Goal: Navigation & Orientation: Understand site structure

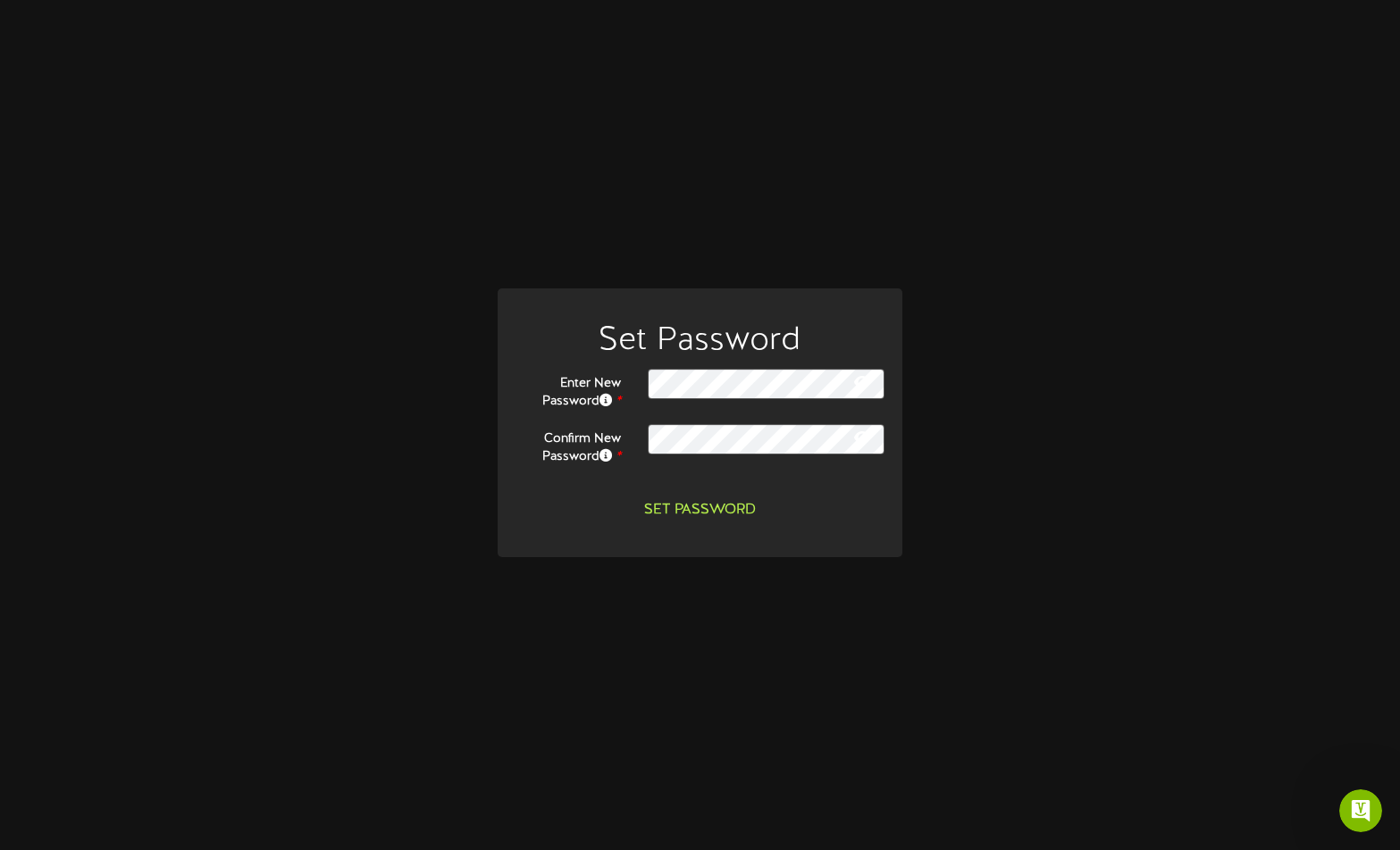
click at [701, 501] on button "Set Password" at bounding box center [700, 510] width 133 height 31
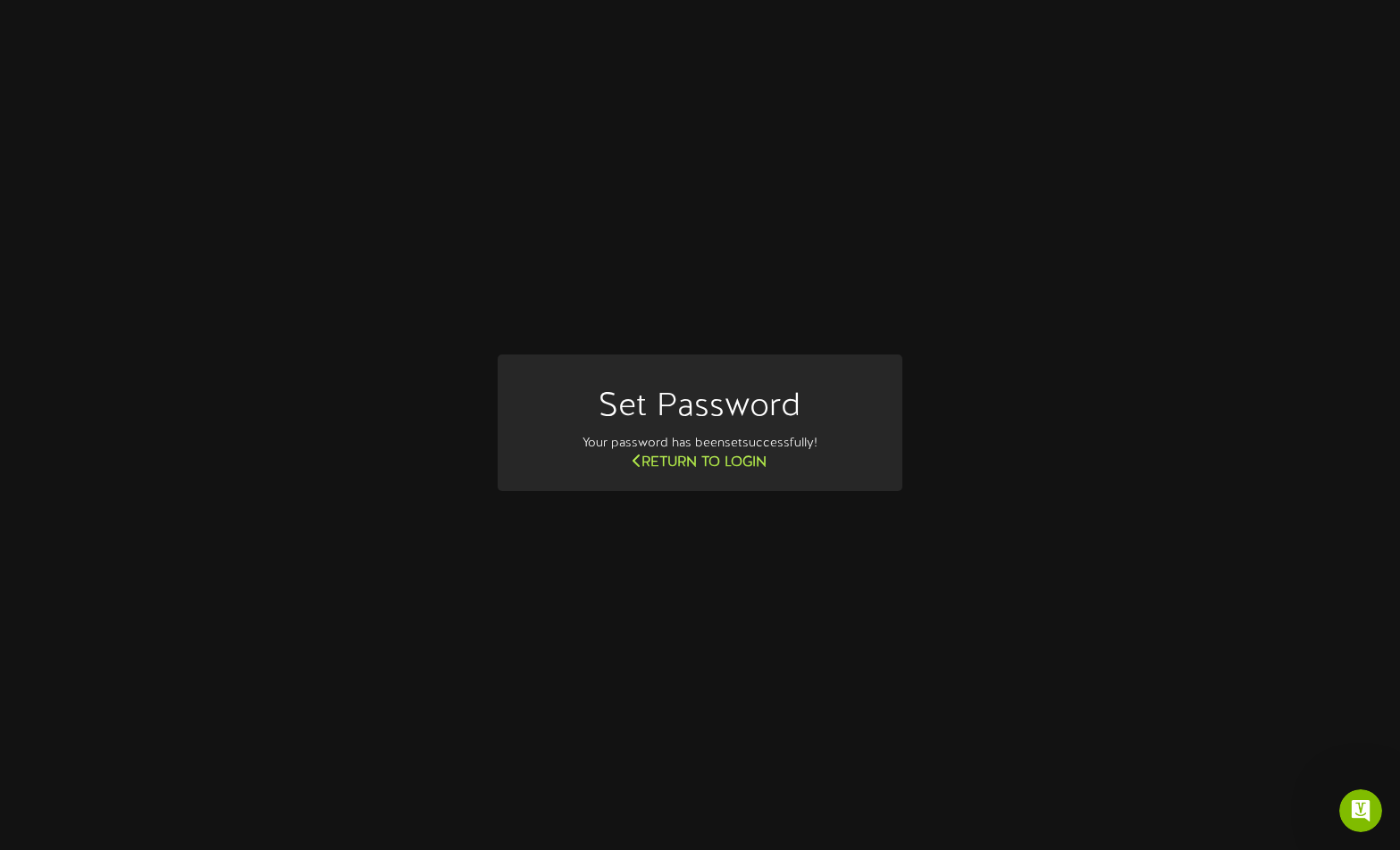
click at [701, 462] on link "Return to Login" at bounding box center [699, 463] width 134 height 16
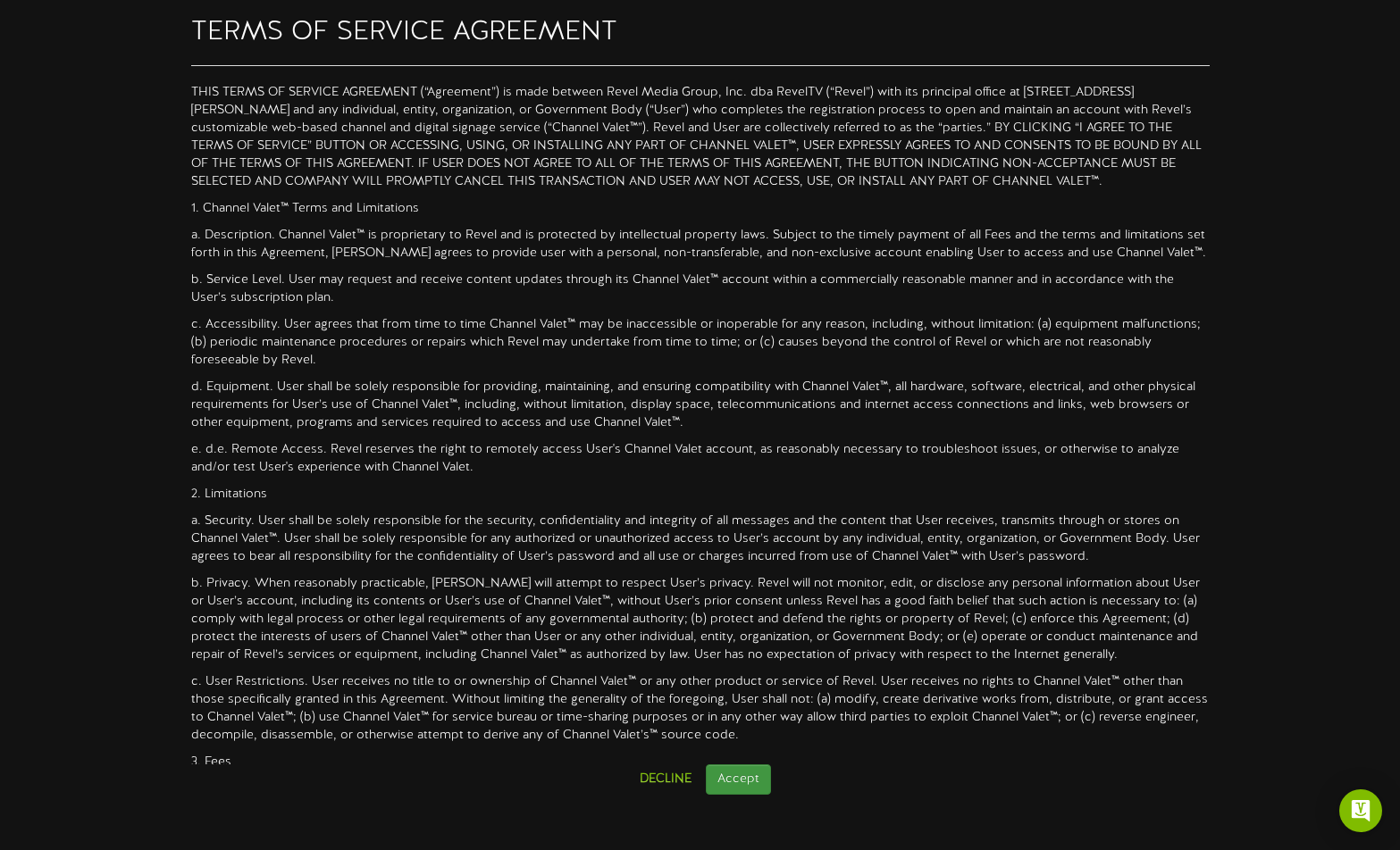
click at [747, 772] on button "Accept" at bounding box center [739, 780] width 66 height 31
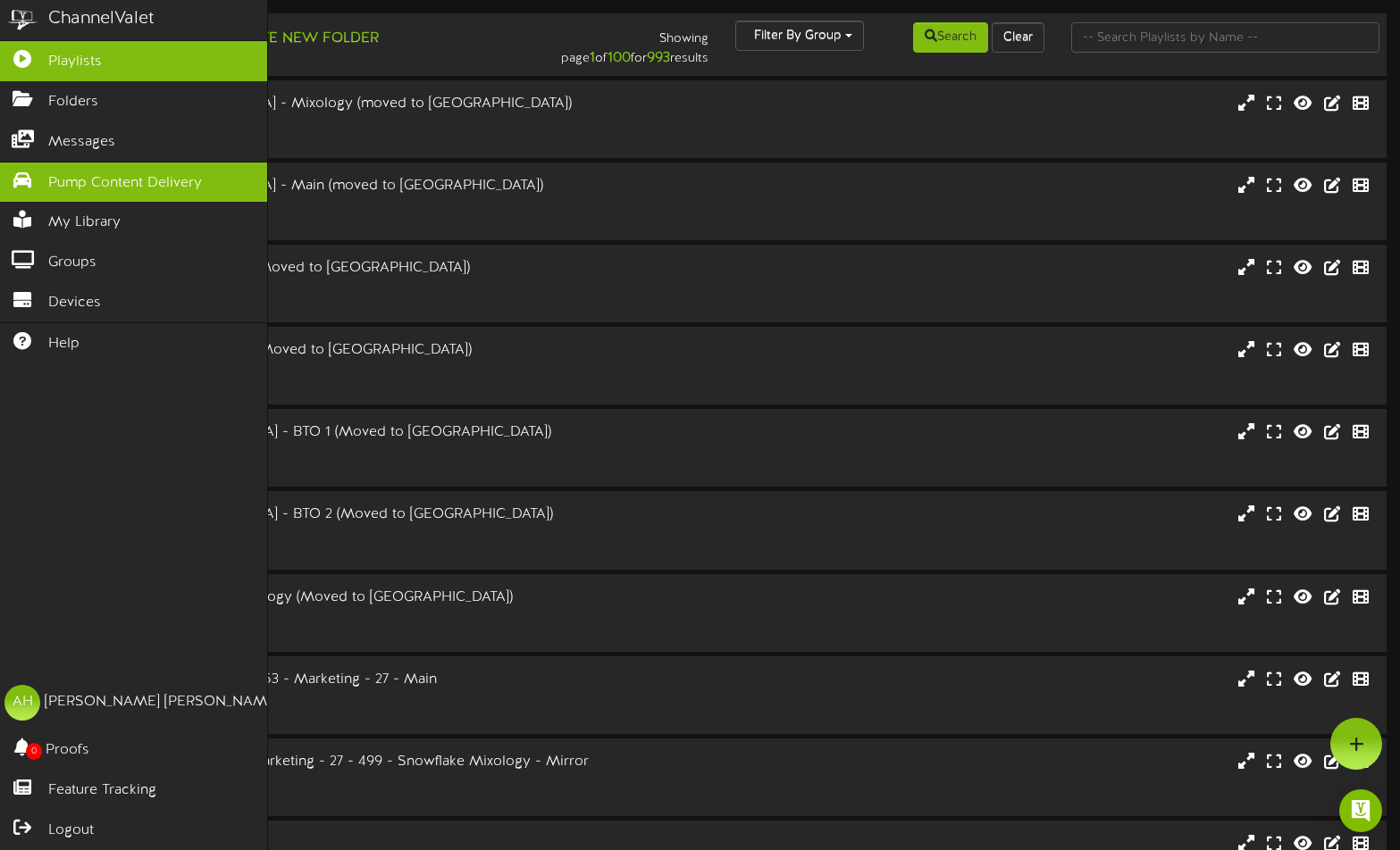
click at [91, 174] on span "Pump Content Delivery" at bounding box center [124, 183] width 153 height 20
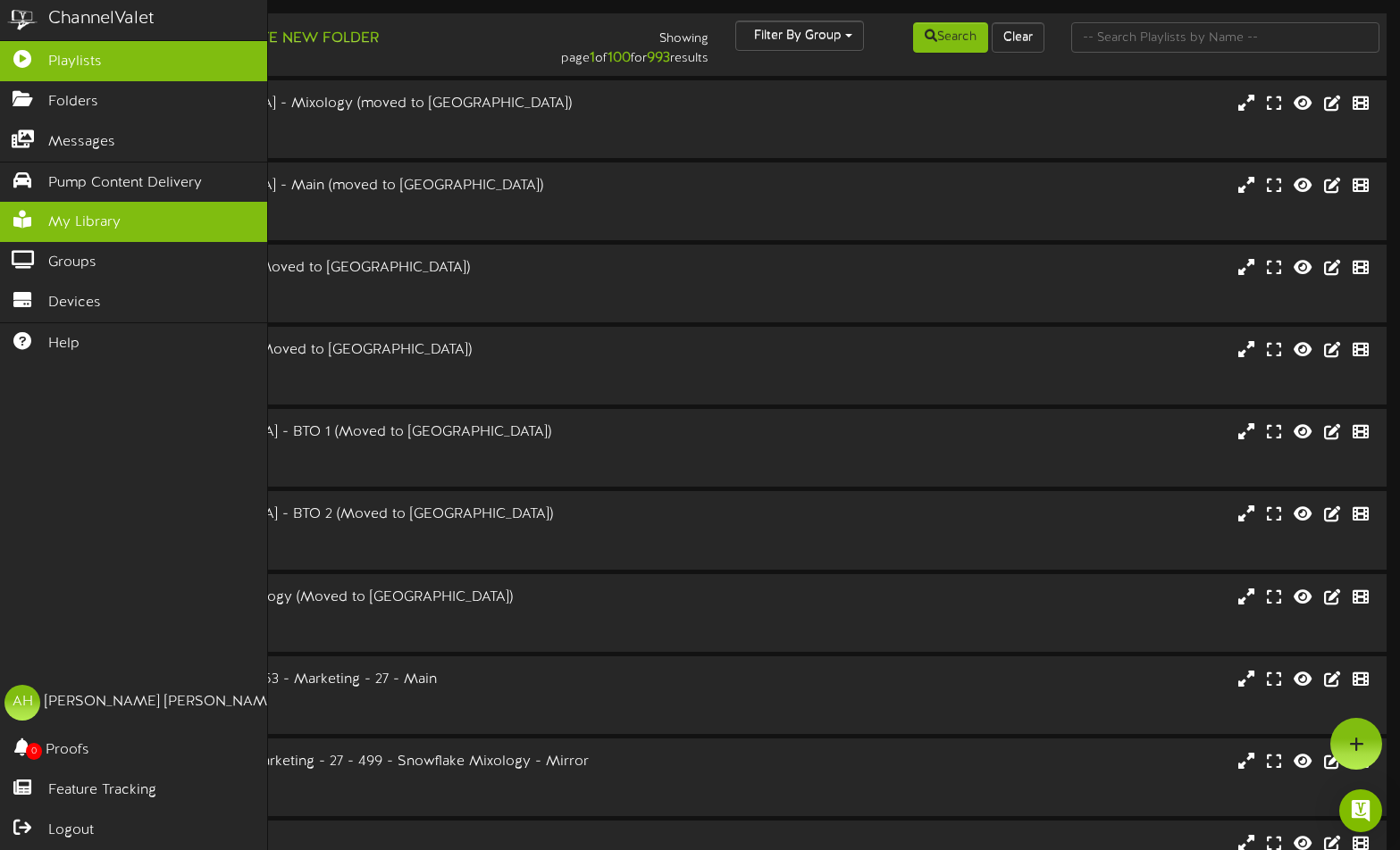
click at [53, 213] on span "My Library" at bounding box center [84, 223] width 72 height 20
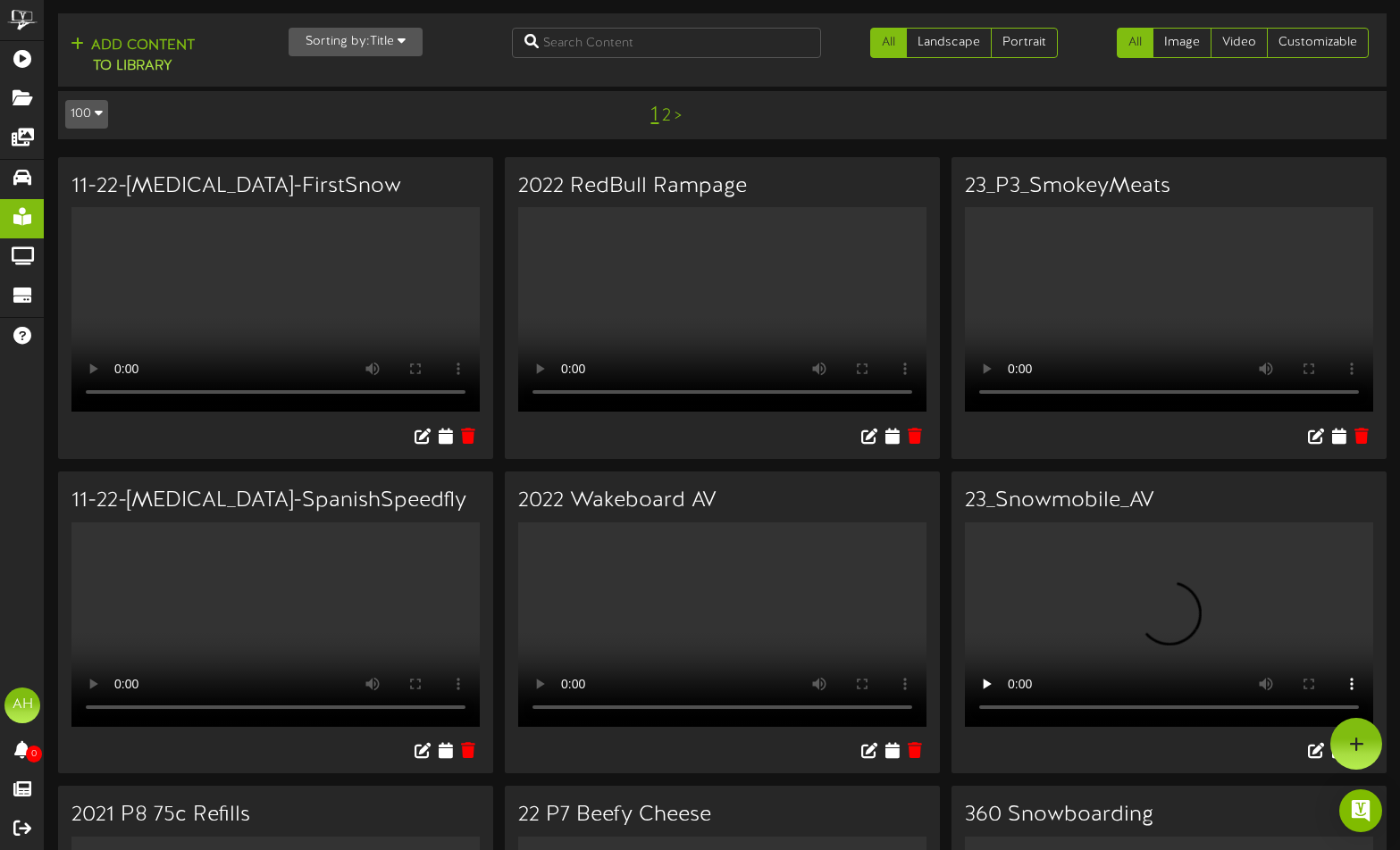
click at [92, 111] on button "100" at bounding box center [87, 115] width 42 height 29
click at [353, 55] on button "Sorting by: Title" at bounding box center [355, 42] width 134 height 29
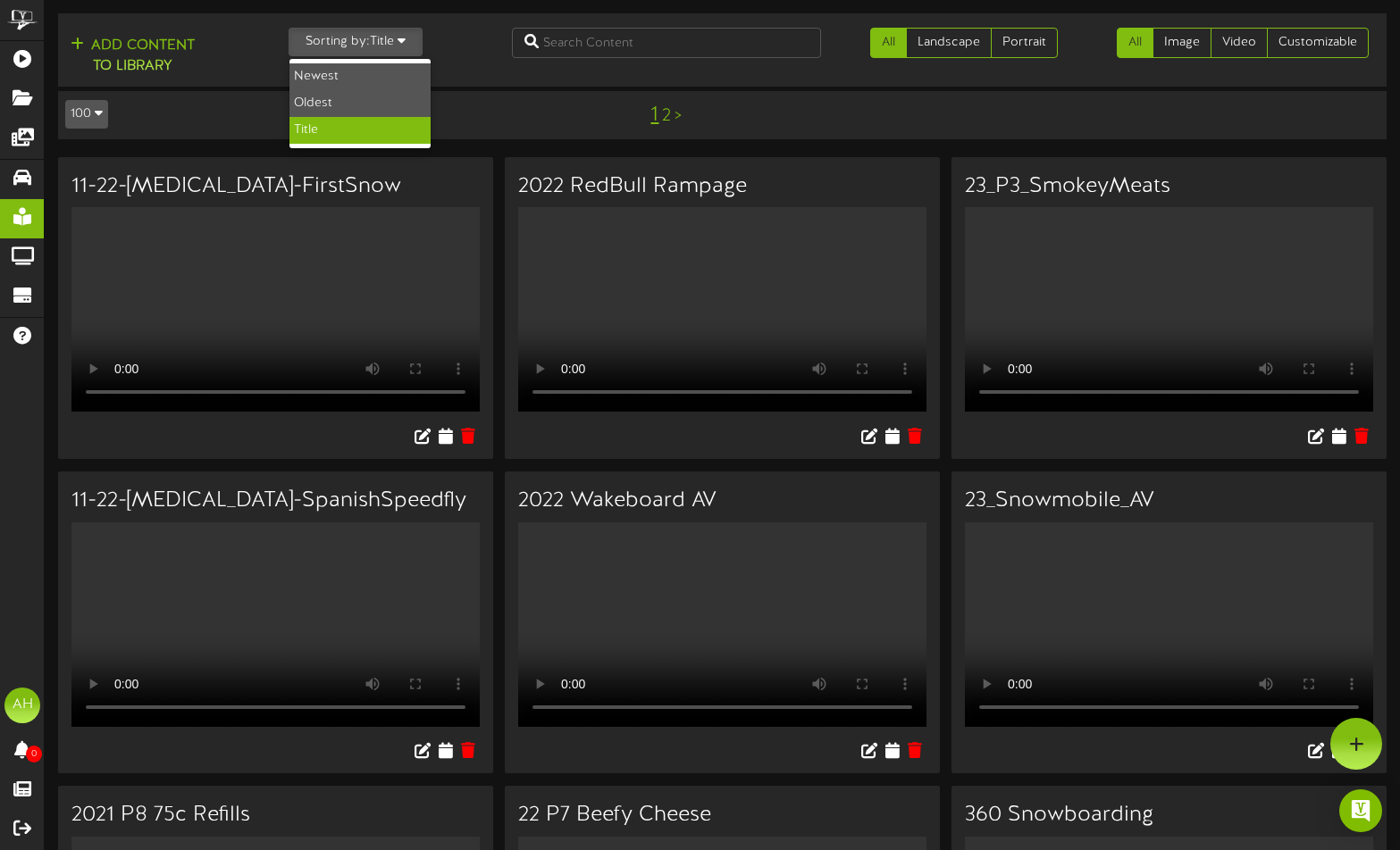
click at [353, 55] on button "Sorting by: Title" at bounding box center [355, 42] width 134 height 29
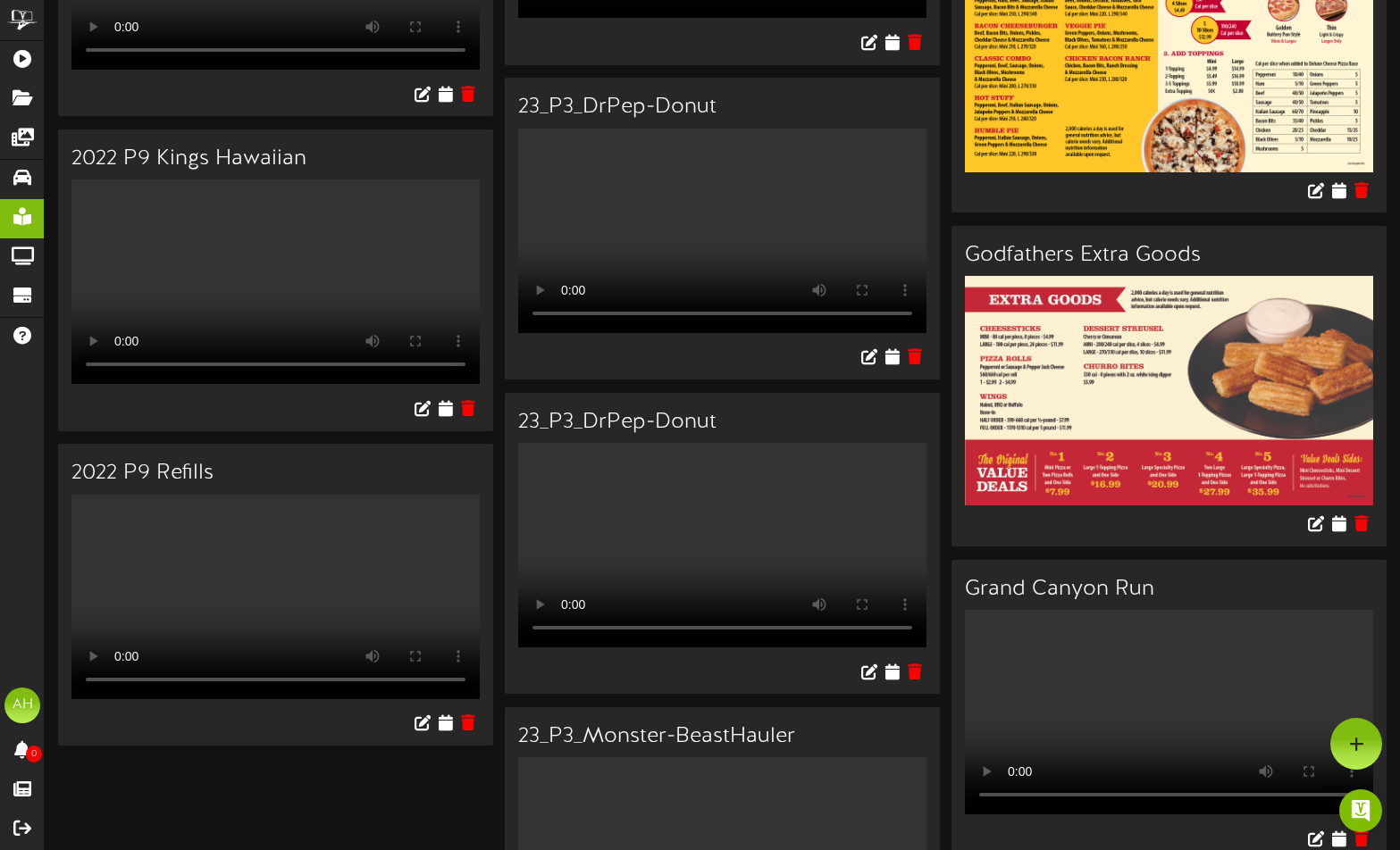
scroll to position [9808, 0]
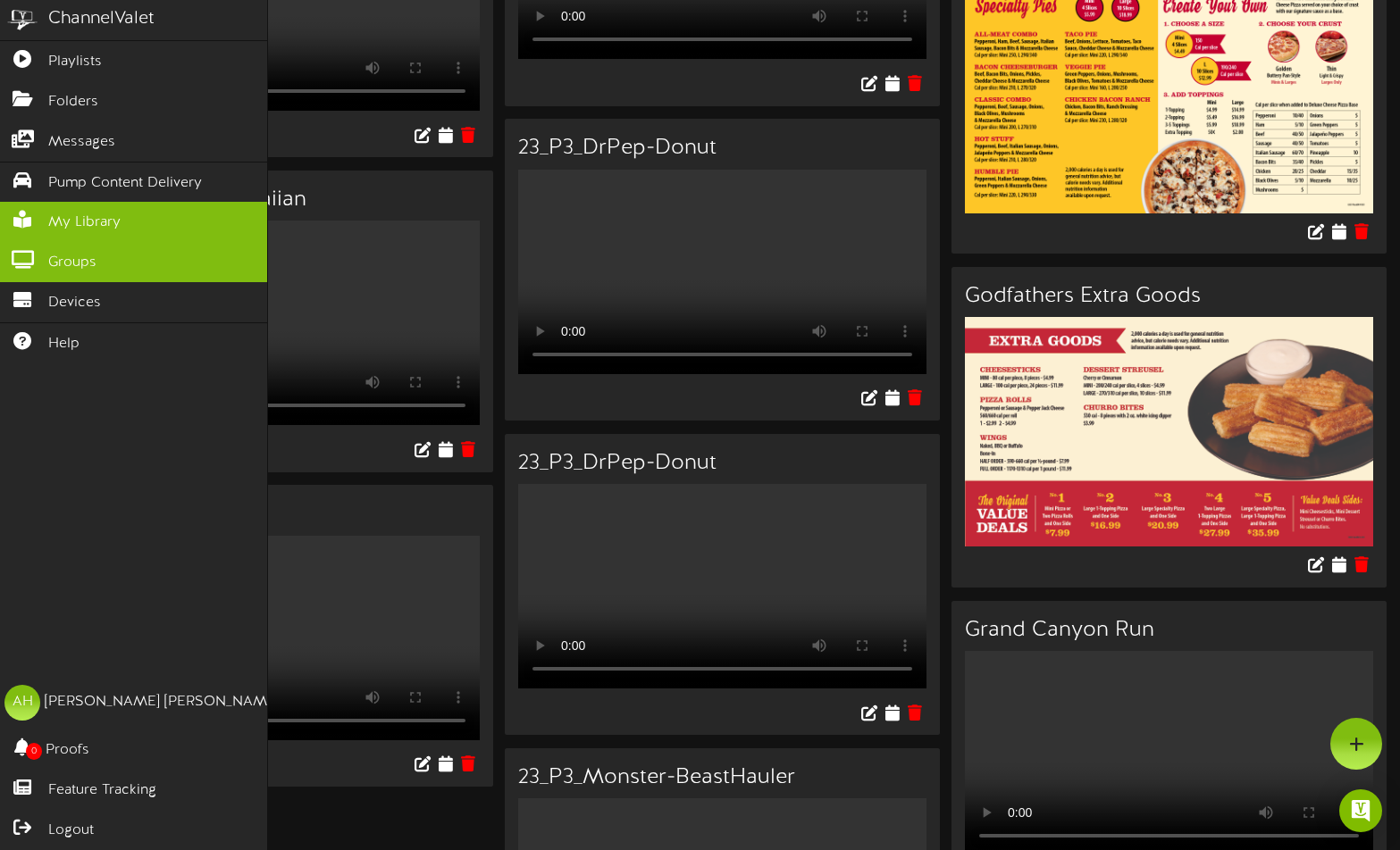
click at [17, 255] on icon at bounding box center [22, 257] width 44 height 13
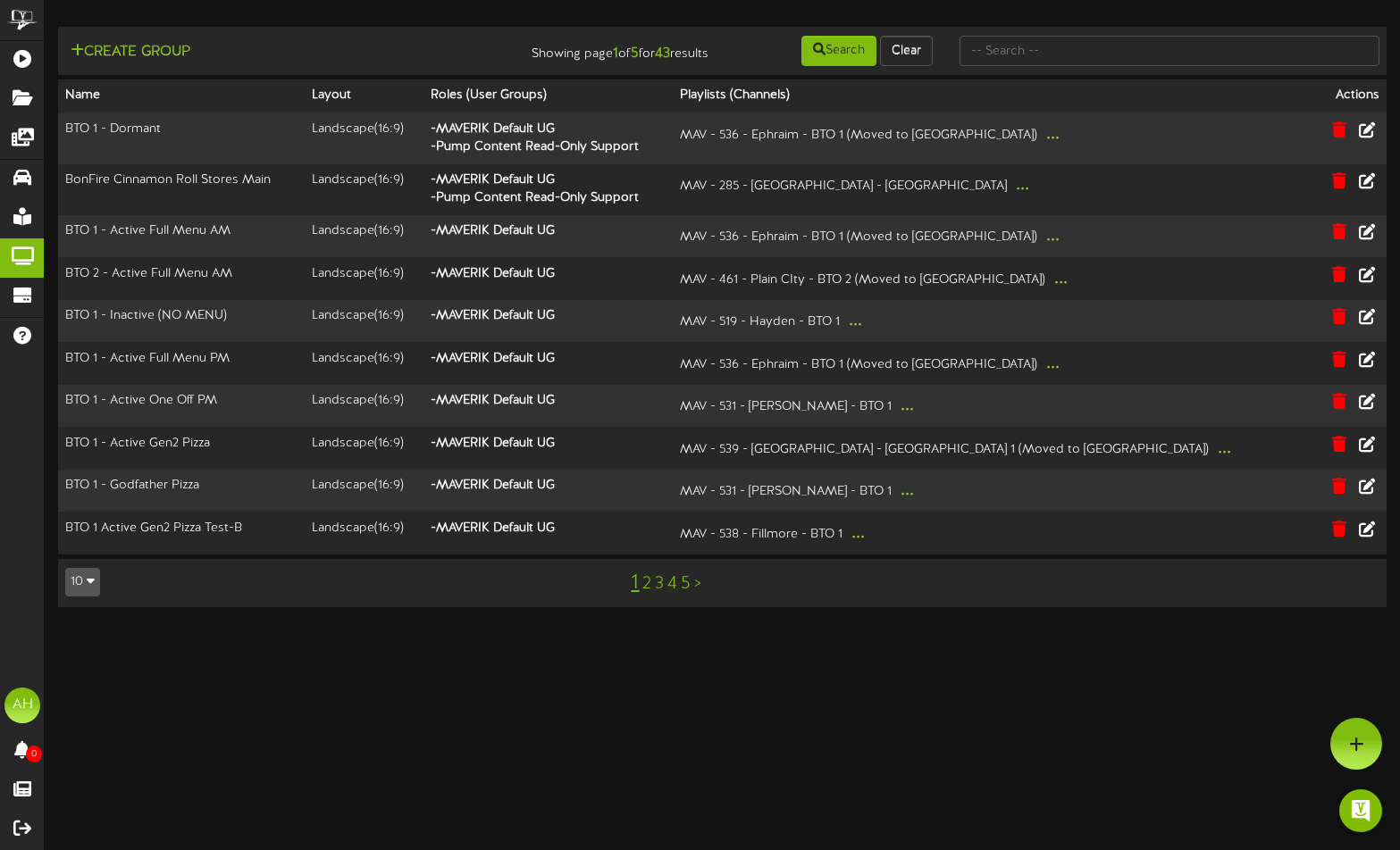
click at [698, 594] on link ">" at bounding box center [697, 584] width 7 height 19
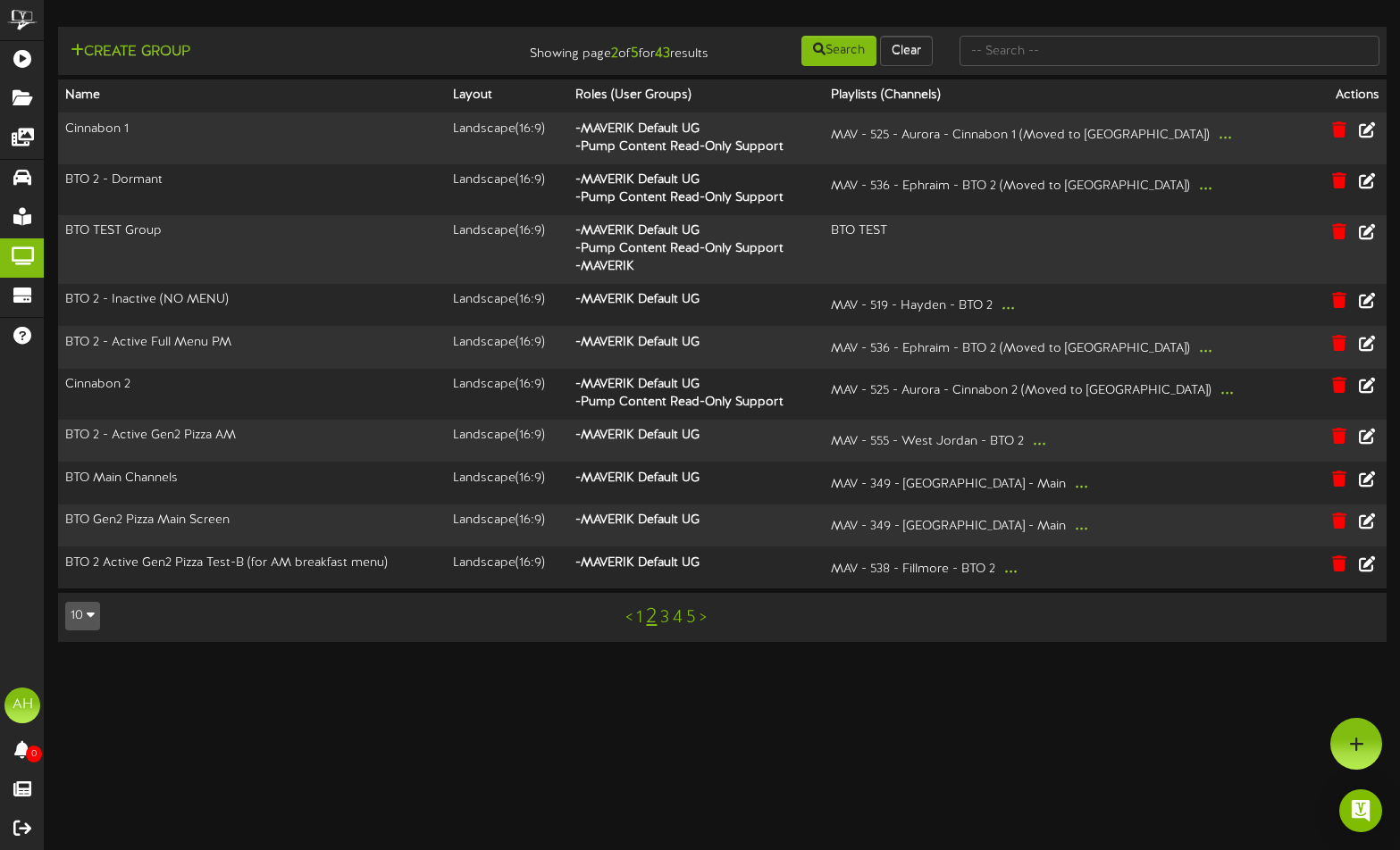
click at [699, 627] on link ">" at bounding box center [702, 618] width 7 height 19
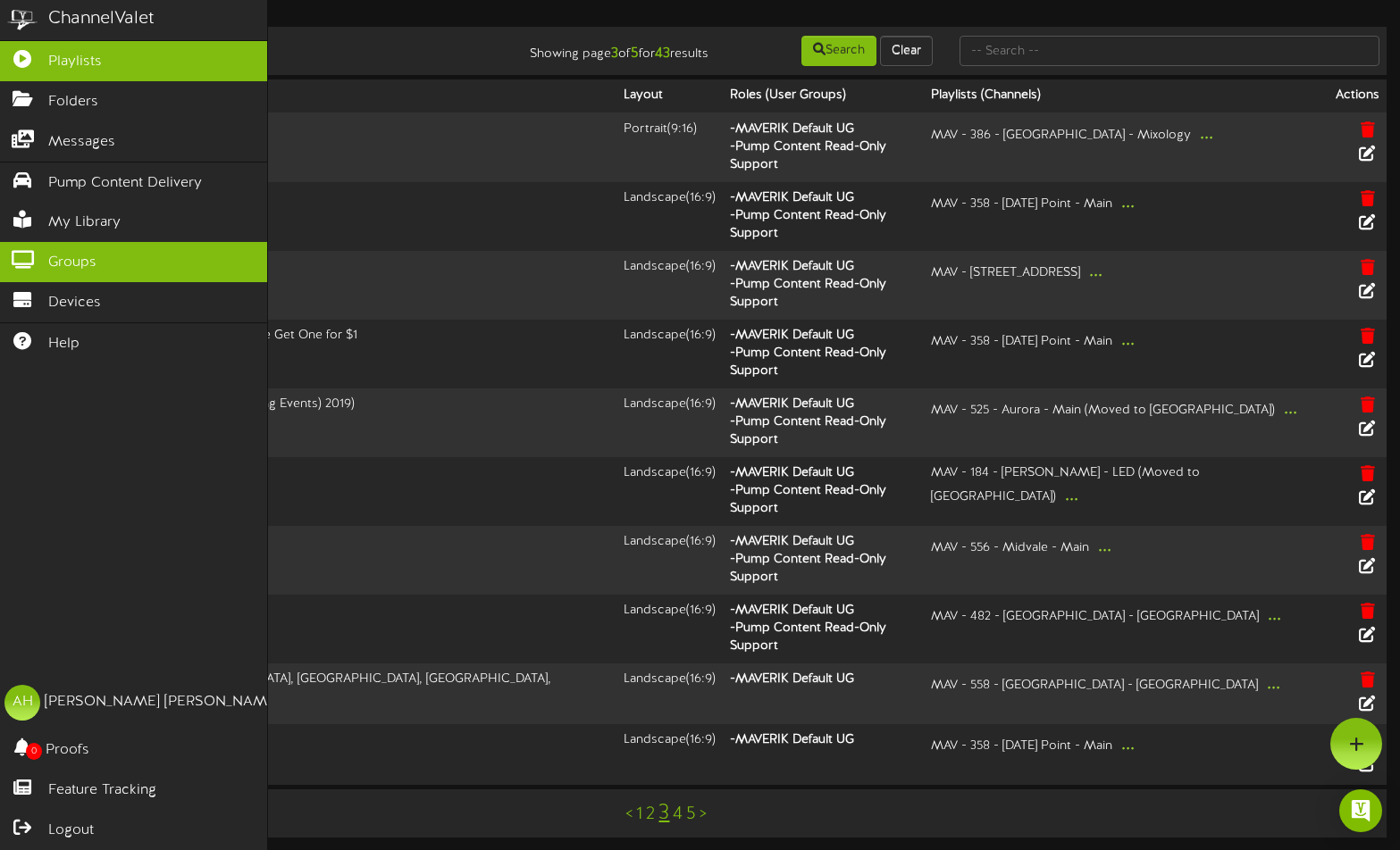
click at [44, 68] on link "Playlists" at bounding box center [133, 62] width 267 height 40
